Goal: Obtain resource: Download file/media

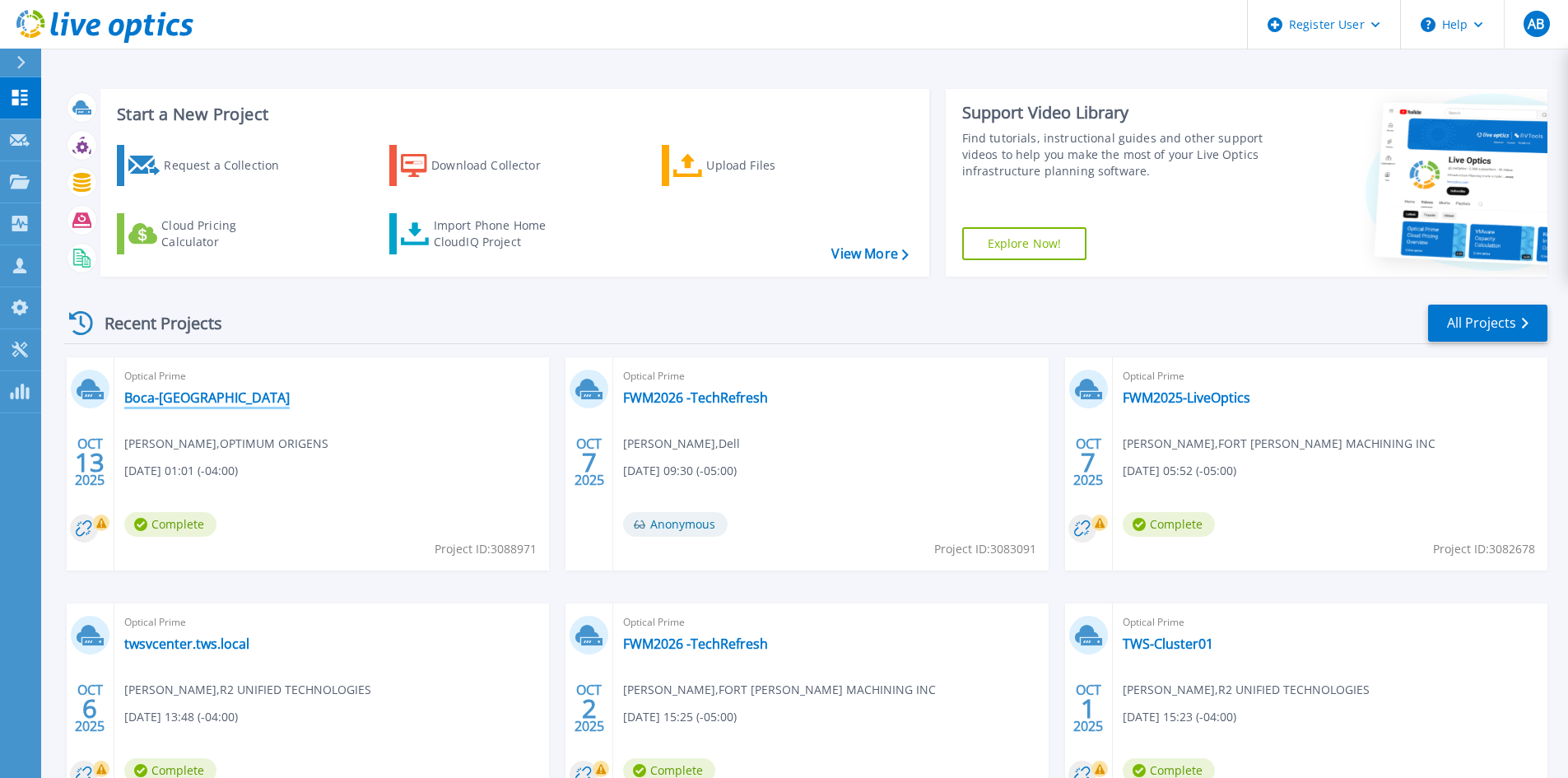
click at [145, 399] on link "Boca-[GEOGRAPHIC_DATA]" at bounding box center [207, 398] width 165 height 16
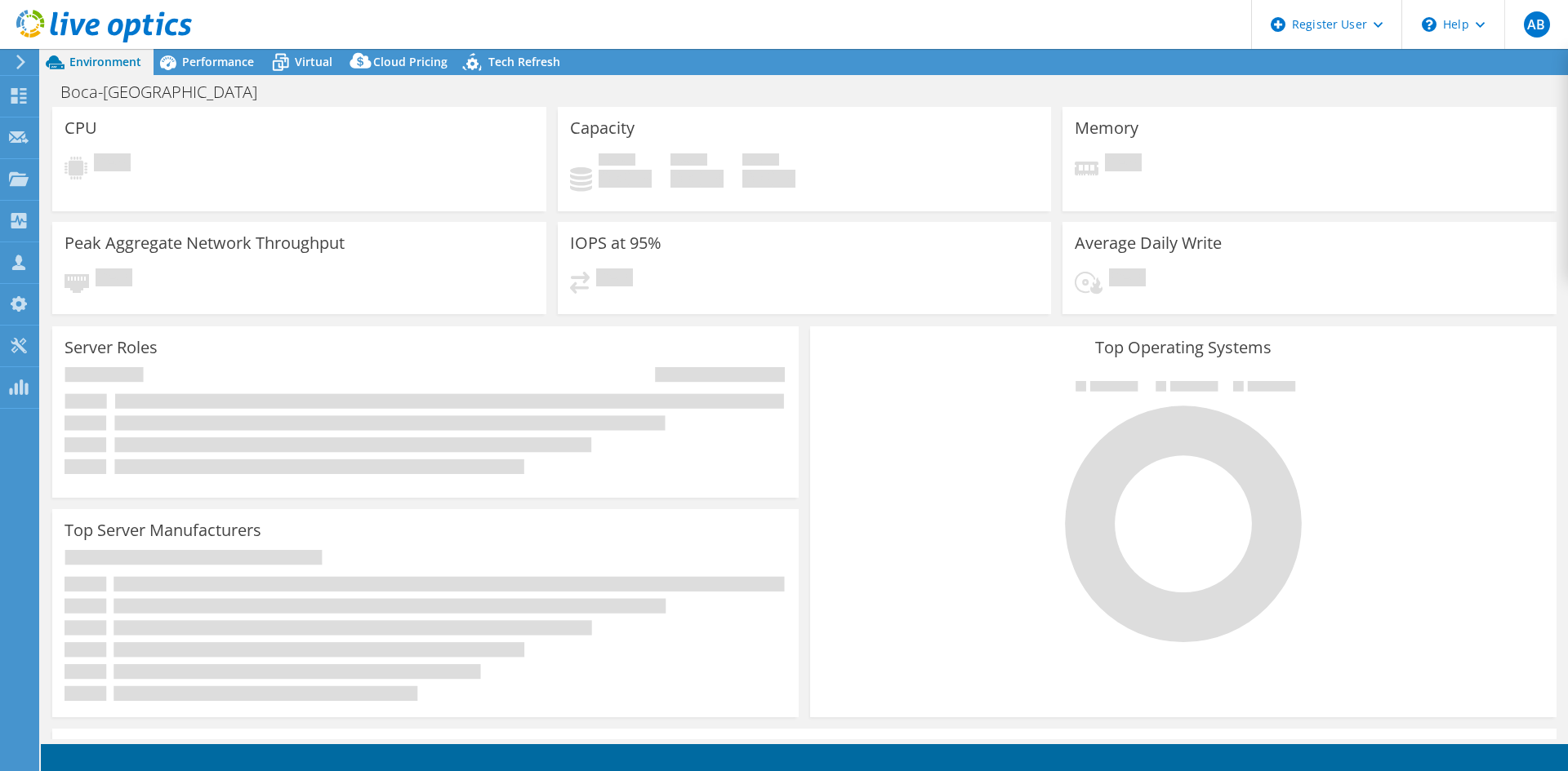
select select "USD"
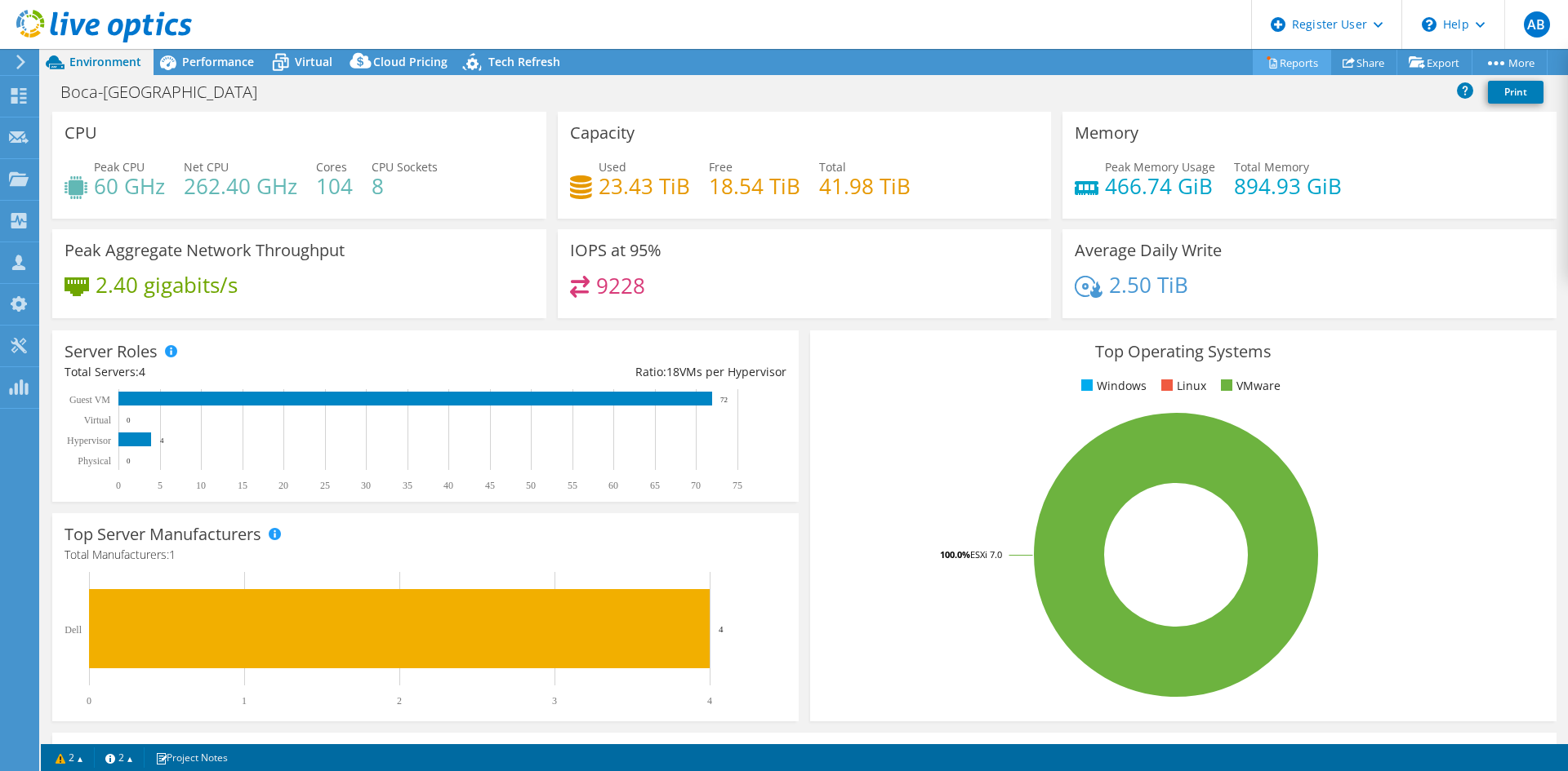
click at [1278, 62] on link "Reports" at bounding box center [1291, 62] width 78 height 25
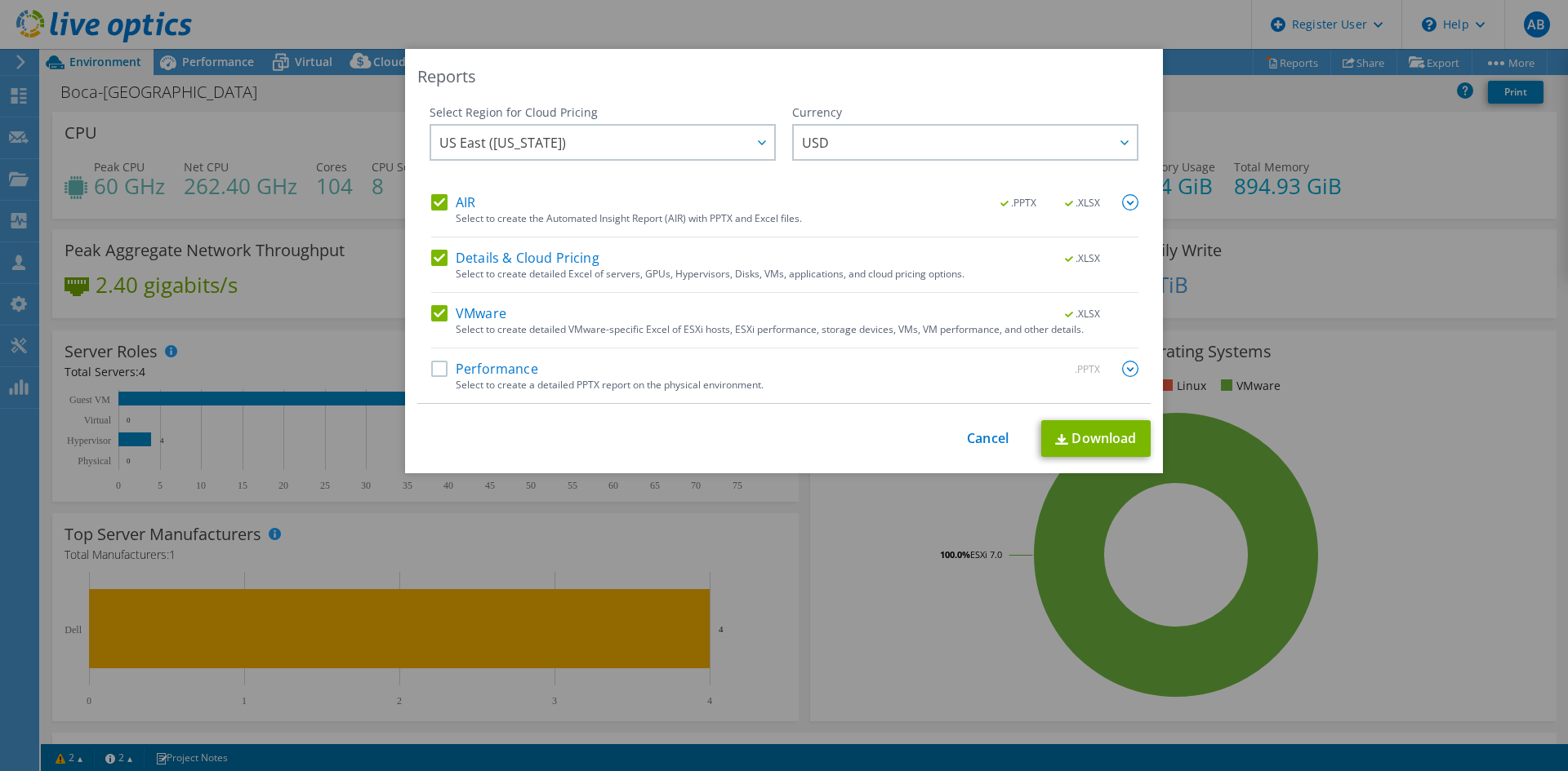
click at [542, 369] on div "Performance .PPTX" at bounding box center [785, 370] width 707 height 19
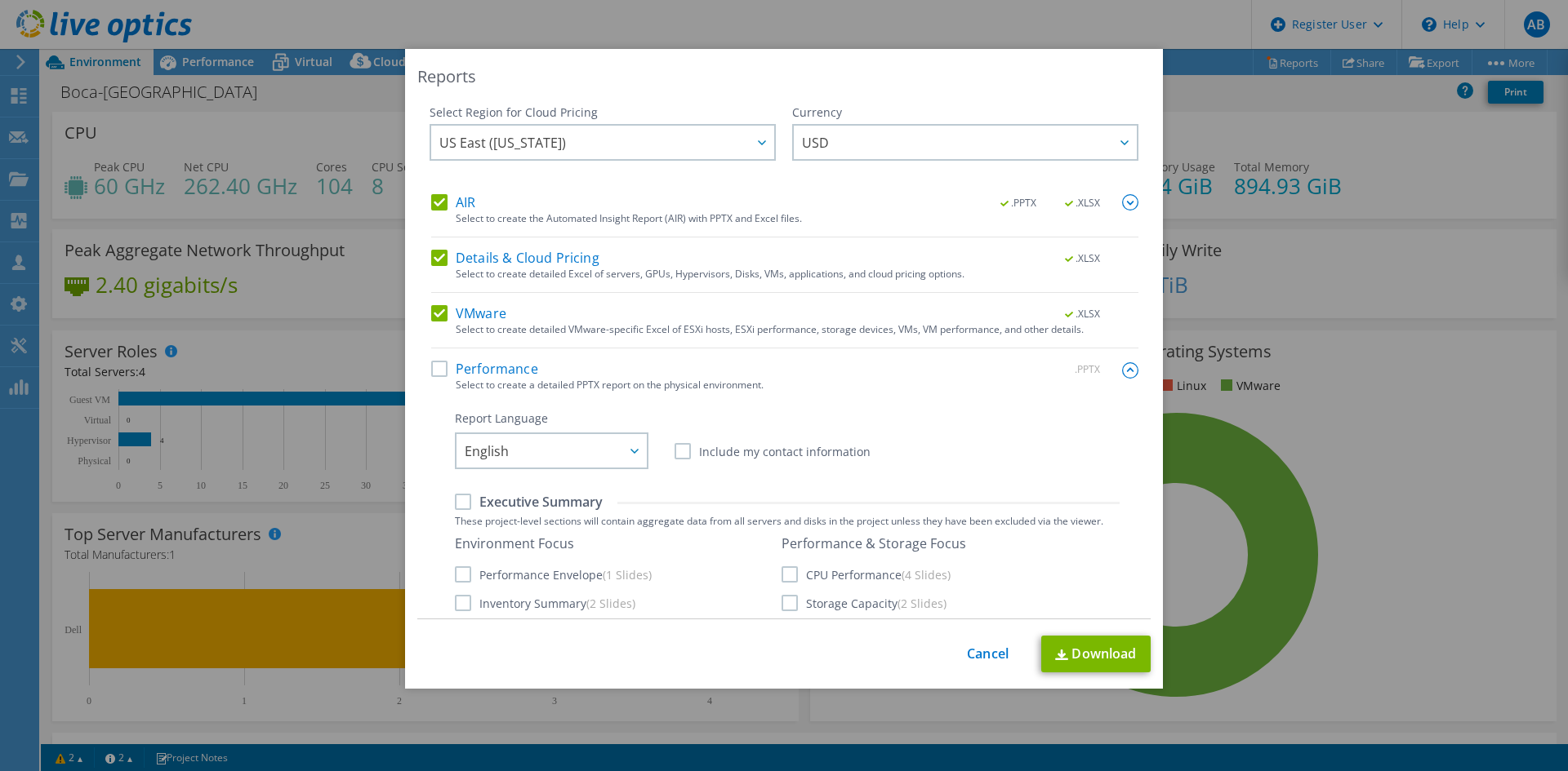
click at [499, 366] on label "Performance" at bounding box center [484, 369] width 107 height 16
click at [0, 0] on input "Performance" at bounding box center [0, 0] width 0 height 0
drag, startPoint x: 1057, startPoint y: 657, endPoint x: 1090, endPoint y: 616, distance: 52.6
click at [1057, 657] on img at bounding box center [1061, 655] width 13 height 11
click at [1217, 175] on div "Reports Select Region for Cloud Pricing Asia Pacific ([GEOGRAPHIC_DATA]) [GEOGR…" at bounding box center [784, 386] width 1568 height 673
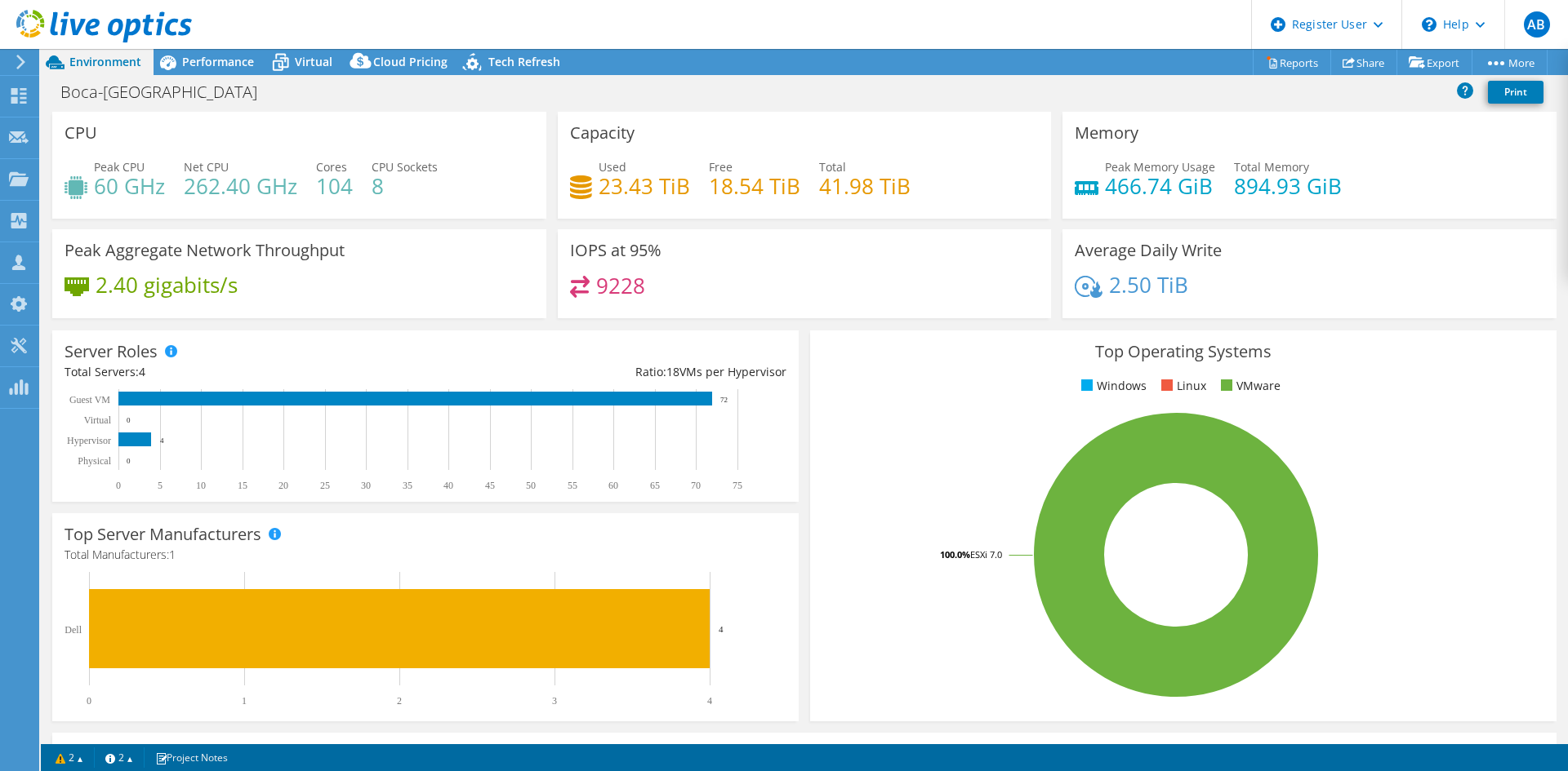
click at [937, 261] on div "IOPS at 95% 9228" at bounding box center [804, 273] width 494 height 89
